Goal: Information Seeking & Learning: Learn about a topic

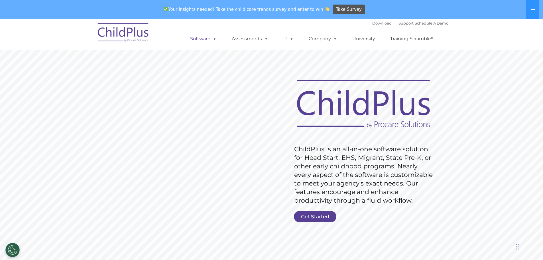
click at [200, 38] on link "Software" at bounding box center [203, 38] width 38 height 11
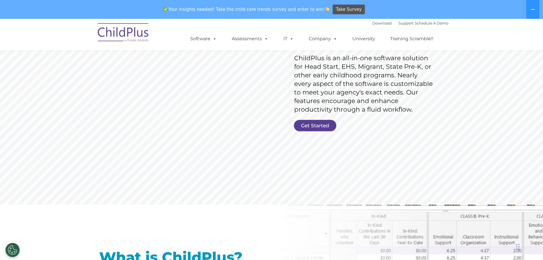
scroll to position [91, 0]
click at [316, 122] on link "Get Started" at bounding box center [315, 125] width 42 height 11
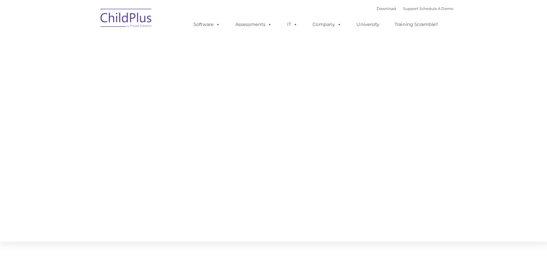
type input ""
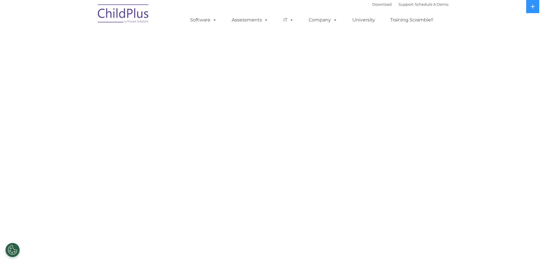
select select "MEDIUM"
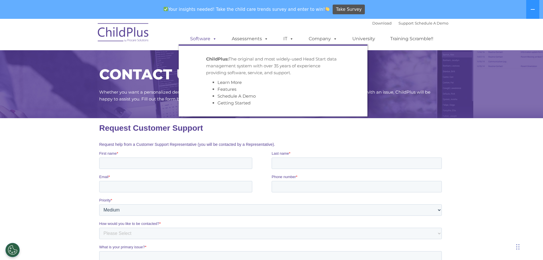
click at [205, 41] on link "Software" at bounding box center [203, 38] width 38 height 11
click at [207, 40] on link "Software" at bounding box center [203, 38] width 38 height 11
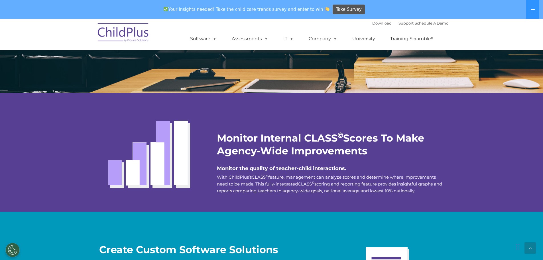
scroll to position [973, 0]
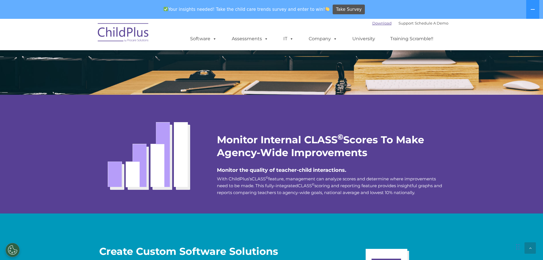
click at [373, 23] on link "Download" at bounding box center [381, 23] width 19 height 5
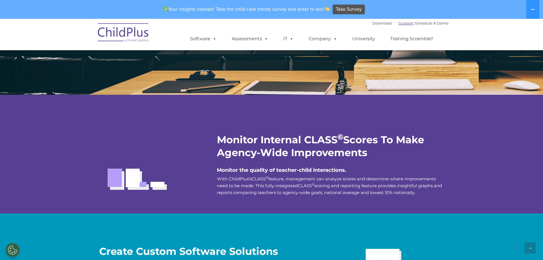
click at [400, 23] on link "Support" at bounding box center [406, 23] width 15 height 5
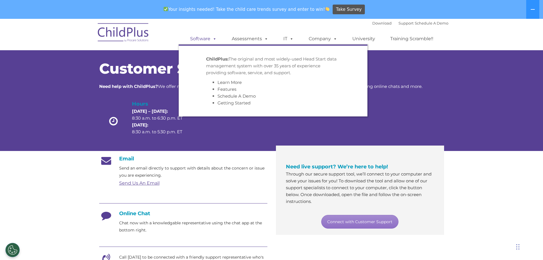
click at [213, 39] on span at bounding box center [213, 38] width 6 height 5
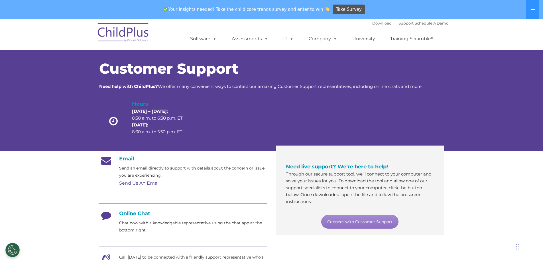
click at [255, 47] on ul "Software ChildPlus: The original and most widely-used Head Start data managemen…" at bounding box center [314, 38] width 270 height 23
click at [375, 24] on link "Download" at bounding box center [381, 23] width 19 height 5
